Goal: Information Seeking & Learning: Learn about a topic

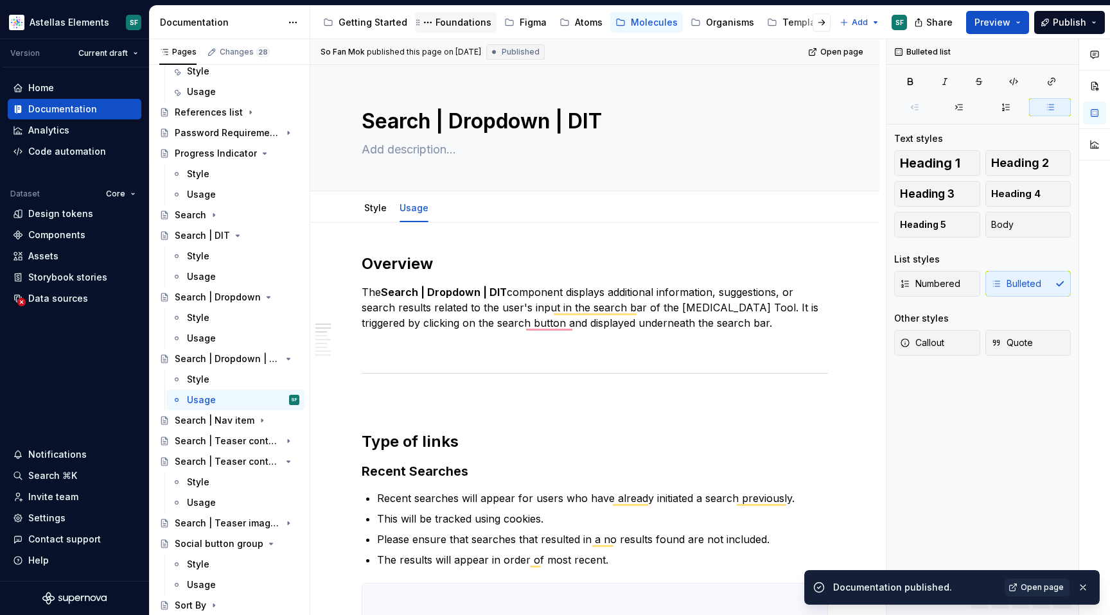
click at [455, 17] on div "Foundations" at bounding box center [464, 22] width 56 height 13
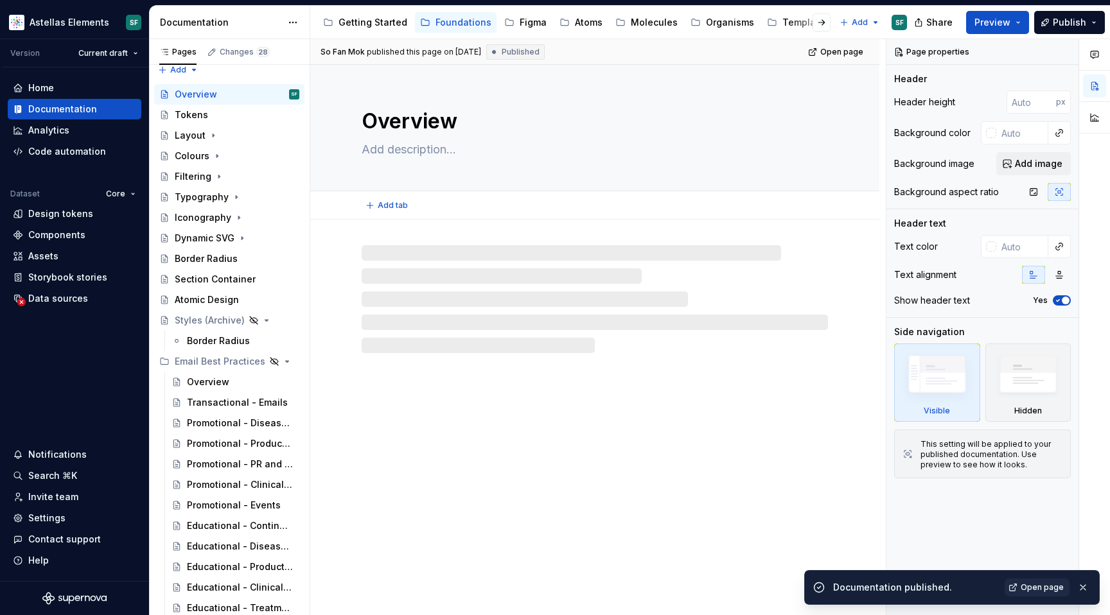
scroll to position [9, 0]
click at [378, 26] on div "Getting Started" at bounding box center [373, 22] width 69 height 13
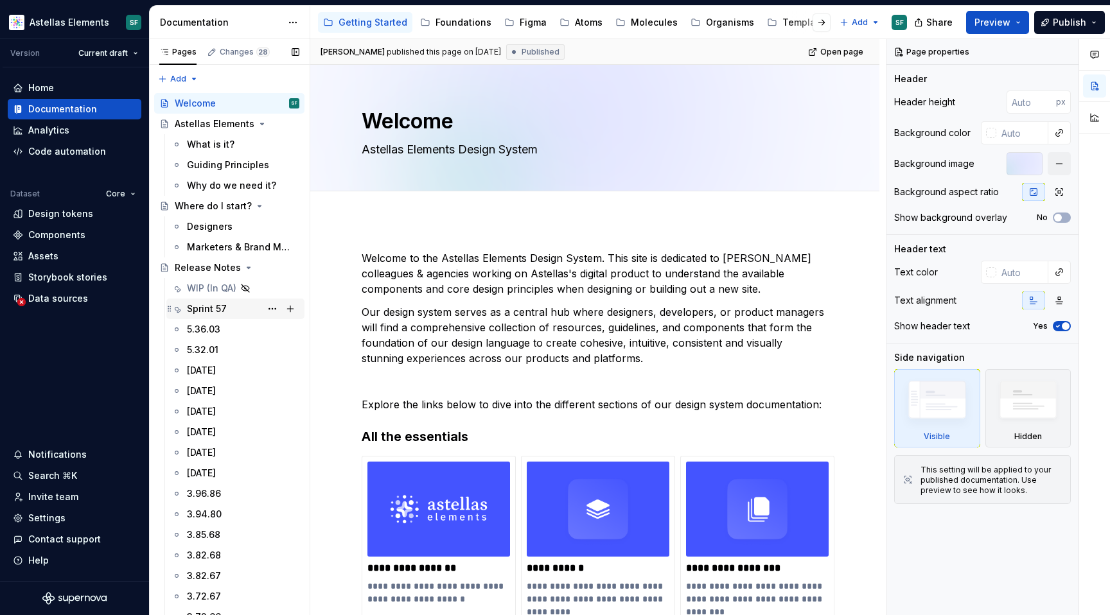
click at [213, 310] on div "Sprint 57" at bounding box center [207, 309] width 40 height 13
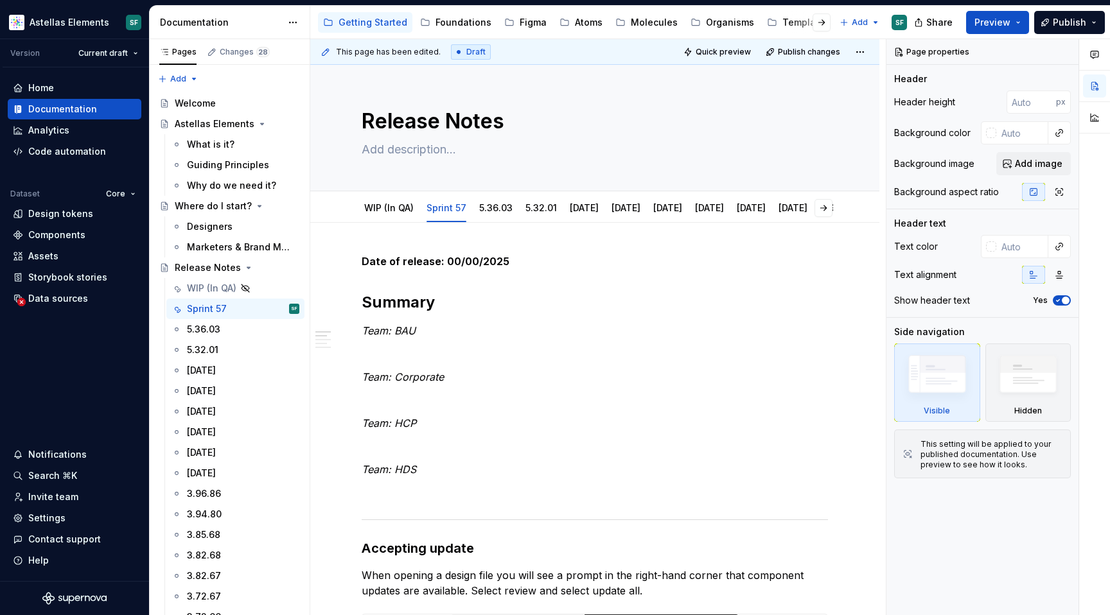
type textarea "*"
